Goal: Find specific page/section: Find specific page/section

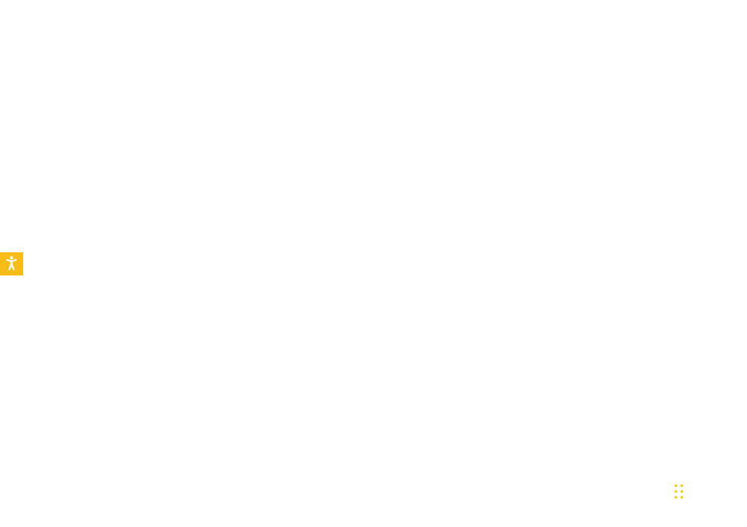
click at [324, 265] on body "Accessibility Screen-Reader Guide, Feedback, and Issue Reporting | New window h…" at bounding box center [373, 263] width 747 height 527
drag, startPoint x: 324, startPoint y: 265, endPoint x: 374, endPoint y: -39, distance: 308.0
click at [374, 0] on html "Accessibility Screen-Reader Guide, Feedback, and Issue Reporting | New window h…" at bounding box center [373, 263] width 747 height 527
click at [680, 498] on div "Widget de chat" at bounding box center [708, 490] width 77 height 74
click at [339, 278] on body "Accessibility Screen-Reader Guide, Feedback, and Issue Reporting | New window h…" at bounding box center [373, 263] width 747 height 527
